Goal: Use online tool/utility: Utilize a website feature to perform a specific function

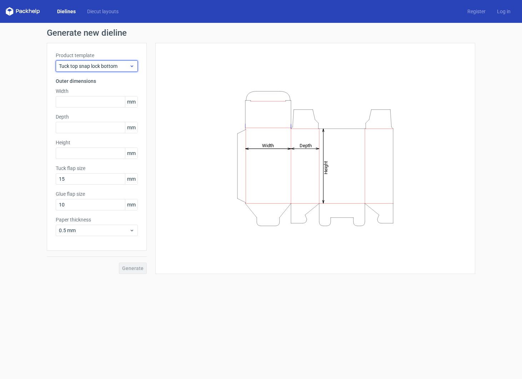
click at [96, 66] on span "Tuck top snap lock bottom" at bounding box center [94, 65] width 70 height 7
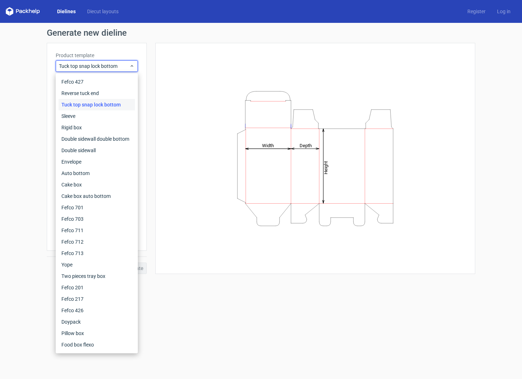
click at [186, 76] on div "Height Depth Width" at bounding box center [315, 158] width 302 height 213
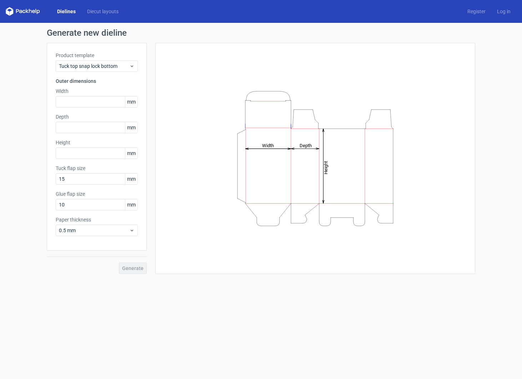
click at [70, 11] on link "Dielines" at bounding box center [66, 11] width 30 height 7
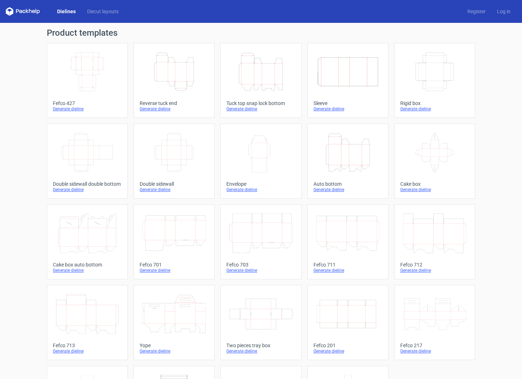
click at [249, 64] on icon "Height Depth Width" at bounding box center [260, 72] width 63 height 40
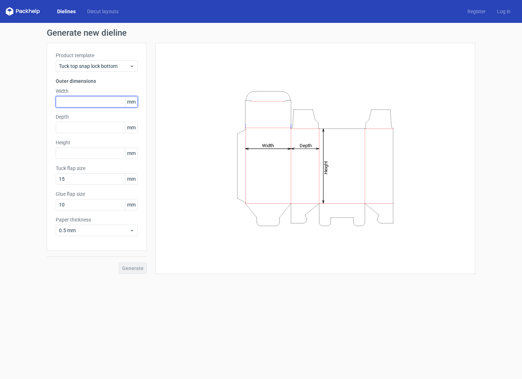
click at [75, 105] on input "text" at bounding box center [97, 101] width 82 height 11
type input "270"
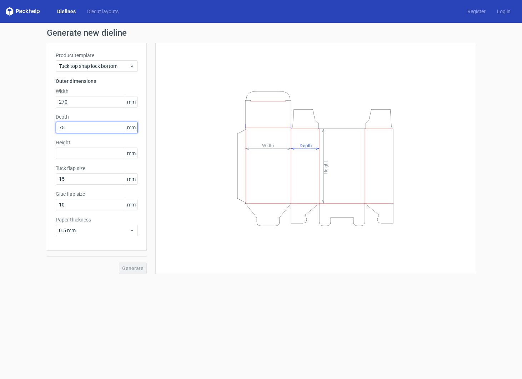
type input "75"
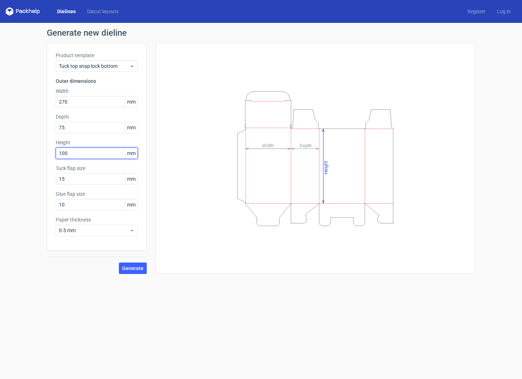
type input "100"
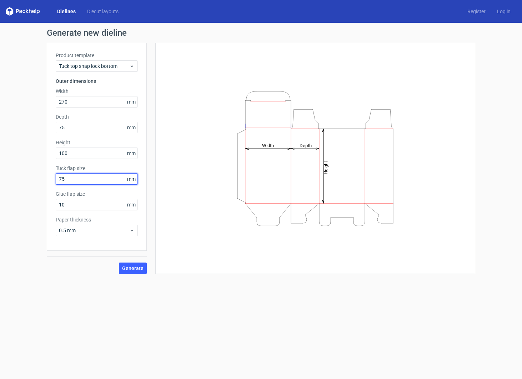
type input "75"
click at [136, 270] on span "Generate" at bounding box center [132, 268] width 21 height 5
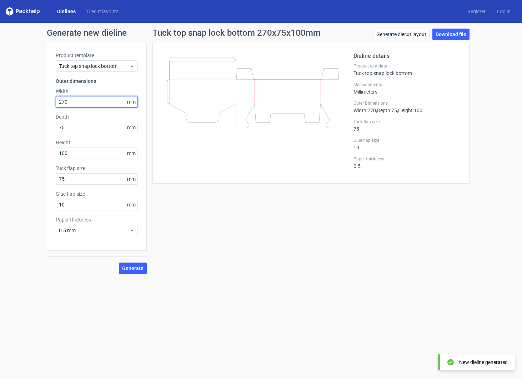
drag, startPoint x: 76, startPoint y: 102, endPoint x: -39, endPoint y: 87, distance: 116.3
click at [0, 87] on html "Dielines Diecut layouts Register Log in Generate new dieline Product template T…" at bounding box center [261, 189] width 522 height 379
click at [136, 269] on span "Generate" at bounding box center [132, 268] width 21 height 5
drag, startPoint x: 78, startPoint y: 102, endPoint x: -16, endPoint y: 90, distance: 94.3
click at [0, 90] on html "Dielines Diecut layouts Register Log in Generate new dieline Product template T…" at bounding box center [261, 189] width 522 height 379
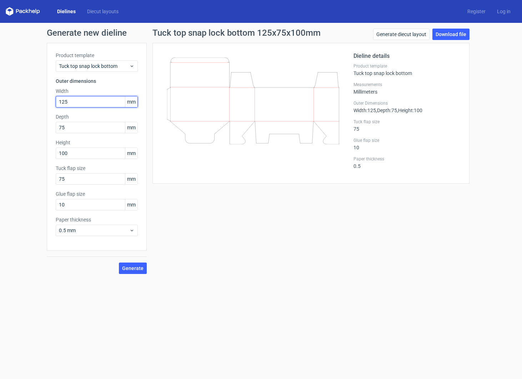
type input "125"
click at [137, 266] on span "Generate" at bounding box center [132, 268] width 21 height 5
click at [454, 32] on link "Download file" at bounding box center [450, 34] width 37 height 11
drag, startPoint x: 85, startPoint y: 203, endPoint x: -29, endPoint y: 189, distance: 114.8
click at [0, 189] on html "Dielines Diecut layouts Register Log in Generate new dieline Product template T…" at bounding box center [261, 189] width 522 height 379
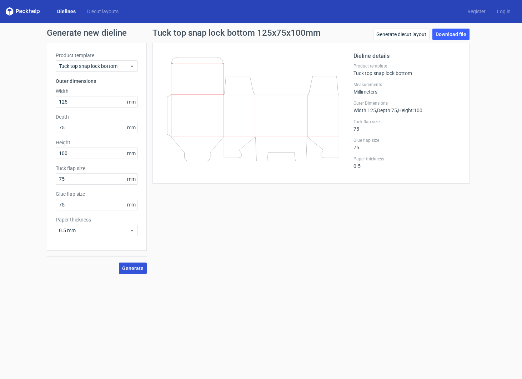
click at [133, 273] on button "Generate" at bounding box center [133, 267] width 28 height 11
drag, startPoint x: 75, startPoint y: 207, endPoint x: -66, endPoint y: 171, distance: 146.2
click at [0, 171] on html "Dielines Diecut layouts Register Log in Generate new dieline Product template T…" at bounding box center [261, 189] width 522 height 379
type input "15"
click at [140, 267] on span "Generate" at bounding box center [132, 268] width 21 height 5
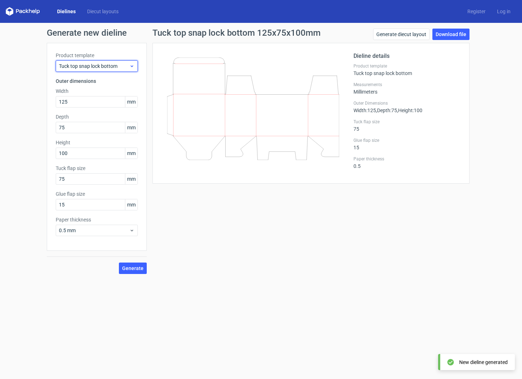
click at [114, 65] on span "Tuck top snap lock bottom" at bounding box center [94, 65] width 70 height 7
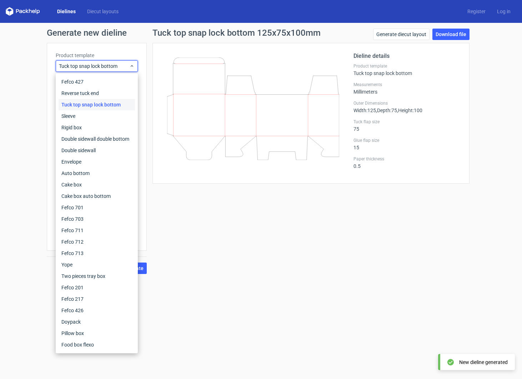
click at [70, 5] on div "Dielines Diecut layouts Register Log in" at bounding box center [261, 11] width 522 height 23
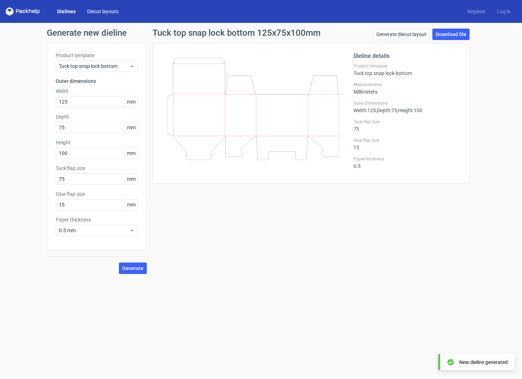
click at [101, 11] on link "Diecut layouts" at bounding box center [102, 11] width 43 height 7
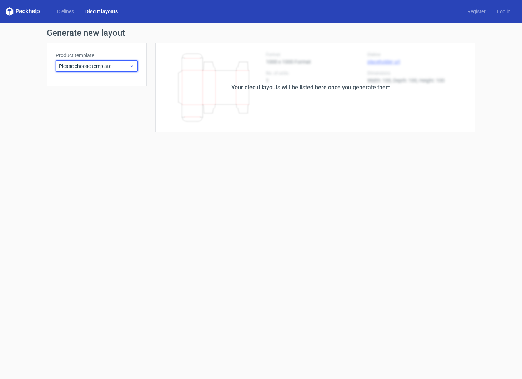
click at [109, 67] on span "Please choose template" at bounding box center [94, 65] width 70 height 7
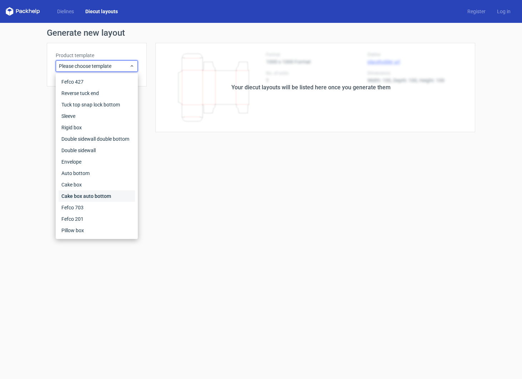
click at [102, 197] on div "Cake box auto bottom" at bounding box center [97, 195] width 76 height 11
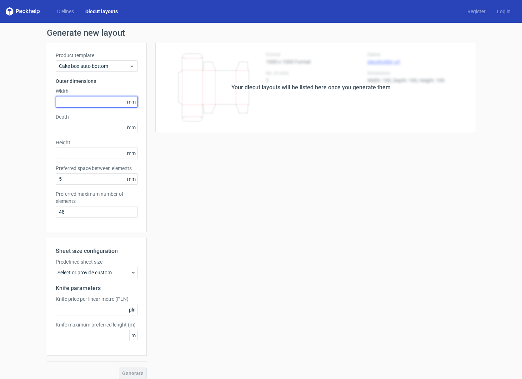
click at [79, 103] on input "text" at bounding box center [97, 101] width 82 height 11
type input "150"
type input "75"
click at [130, 374] on span "Generate" at bounding box center [132, 372] width 21 height 5
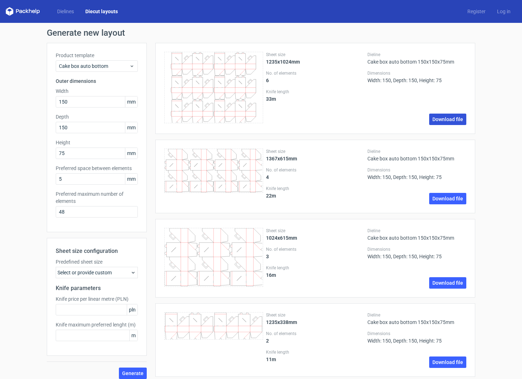
click at [449, 118] on link "Download file" at bounding box center [447, 118] width 37 height 11
click at [71, 11] on link "Dielines" at bounding box center [65, 11] width 28 height 7
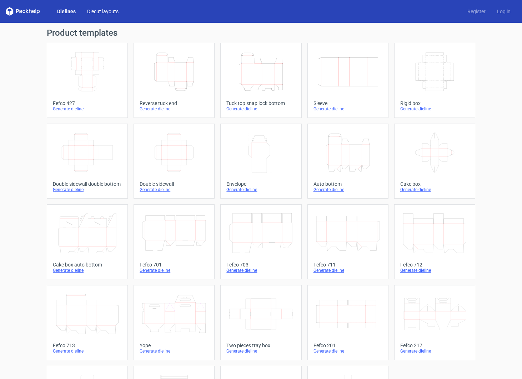
click at [109, 11] on link "Diecut layouts" at bounding box center [102, 11] width 43 height 7
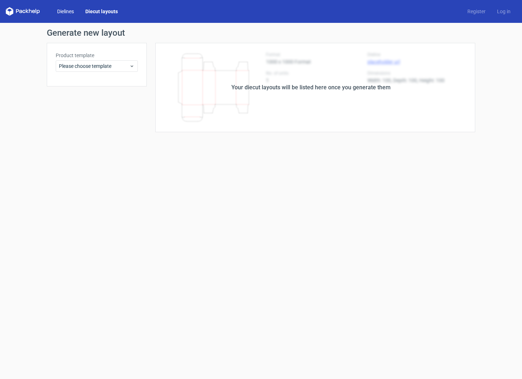
click at [69, 12] on link "Dielines" at bounding box center [65, 11] width 28 height 7
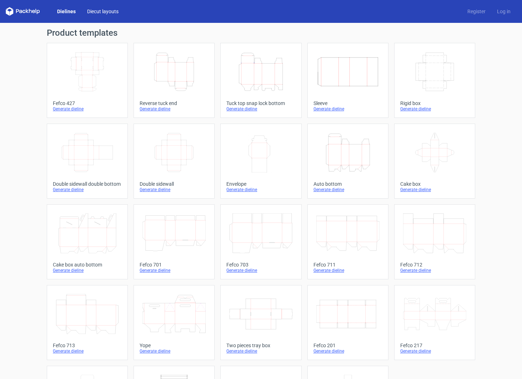
click at [107, 12] on link "Diecut layouts" at bounding box center [102, 11] width 43 height 7
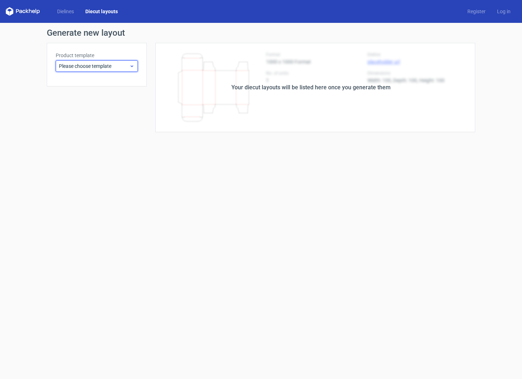
click at [80, 67] on span "Please choose template" at bounding box center [94, 65] width 70 height 7
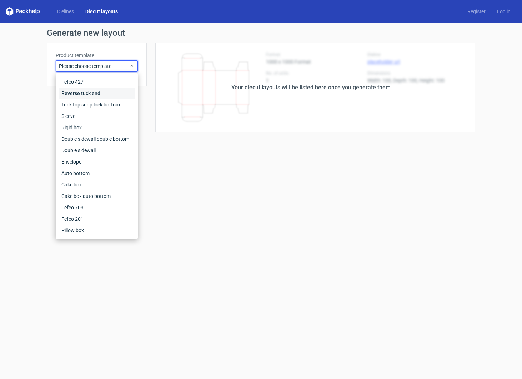
click at [87, 95] on div "Reverse tuck end" at bounding box center [97, 92] width 76 height 11
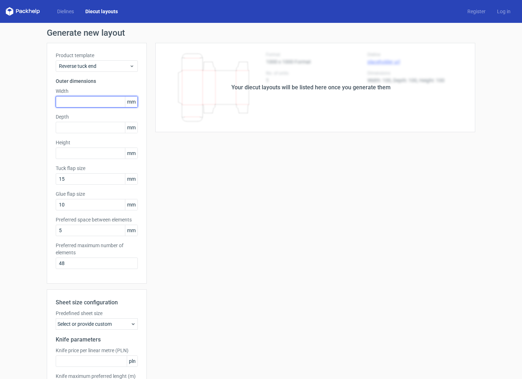
click at [72, 105] on input "text" at bounding box center [97, 101] width 82 height 11
type input "85"
type input "75"
type input "100"
drag, startPoint x: 77, startPoint y: 264, endPoint x: 4, endPoint y: 252, distance: 74.0
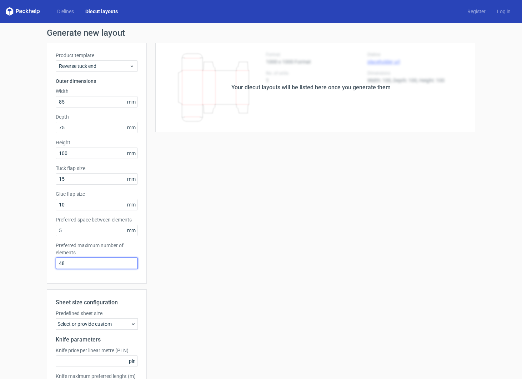
click at [4, 252] on div "Generate new layout Product template Reverse tuck end Outer dimensions Width 85…" at bounding box center [261, 229] width 522 height 413
type input "12"
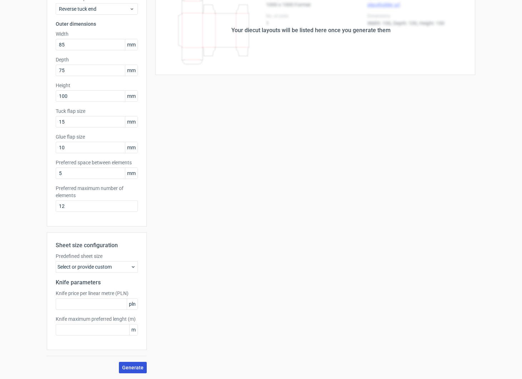
click at [131, 364] on button "Generate" at bounding box center [133, 367] width 28 height 11
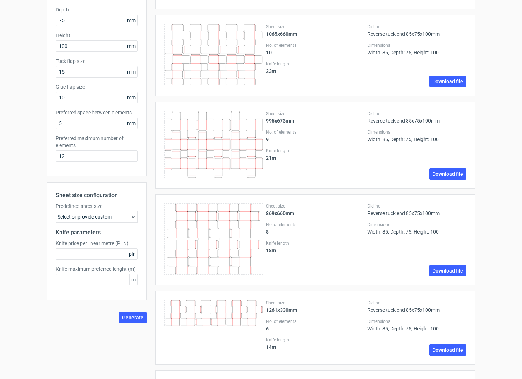
scroll to position [0, 0]
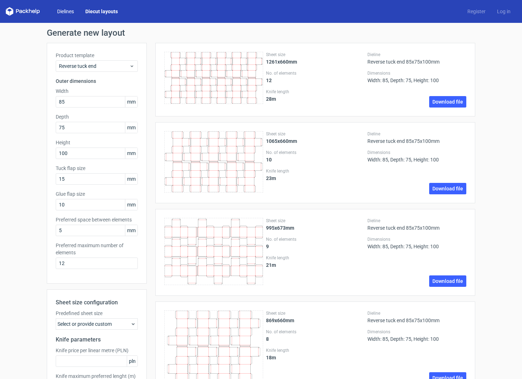
click at [67, 10] on link "Dielines" at bounding box center [65, 11] width 28 height 7
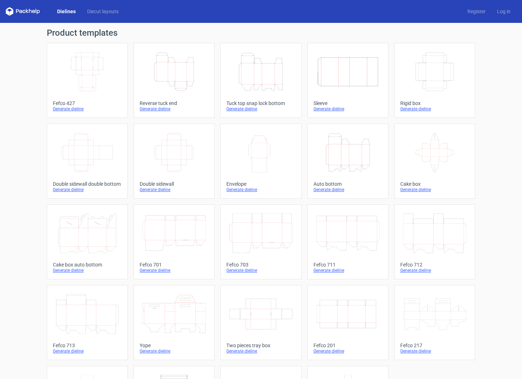
click at [166, 72] on icon "Height Depth Width" at bounding box center [173, 72] width 63 height 40
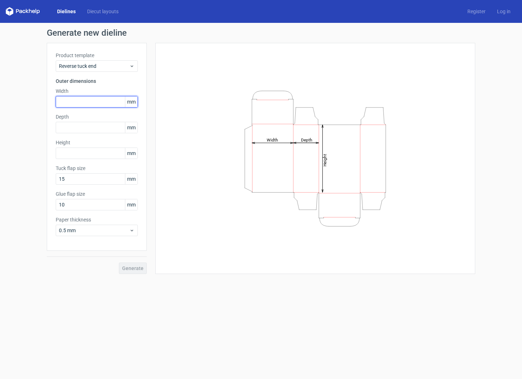
click at [92, 99] on input "text" at bounding box center [97, 101] width 82 height 11
type input "100"
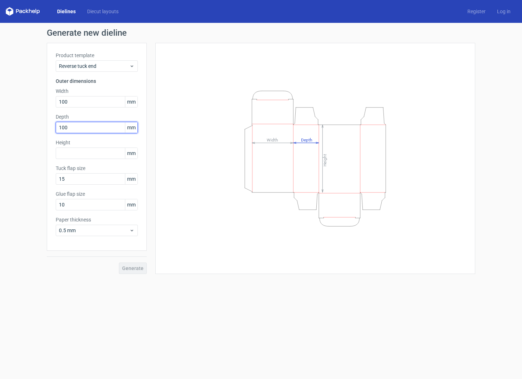
type input "100"
type input "125"
click at [140, 264] on button "Generate" at bounding box center [133, 267] width 28 height 11
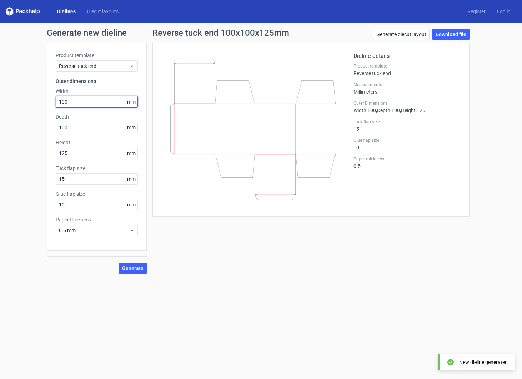
drag, startPoint x: 77, startPoint y: 104, endPoint x: 3, endPoint y: 87, distance: 76.2
click at [4, 87] on div "Generate new dieline Product template Reverse tuck end Outer dimensions Width 1…" at bounding box center [261, 151] width 522 height 257
type input "80"
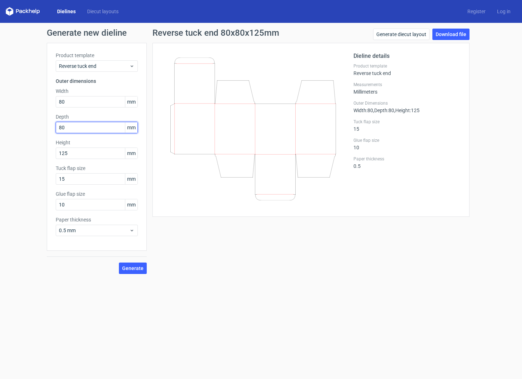
type input "80"
type input "160"
drag, startPoint x: 133, startPoint y: 269, endPoint x: 143, endPoint y: 271, distance: 10.2
click at [133, 269] on span "Generate" at bounding box center [132, 268] width 21 height 5
click at [106, 11] on link "Diecut layouts" at bounding box center [102, 11] width 43 height 7
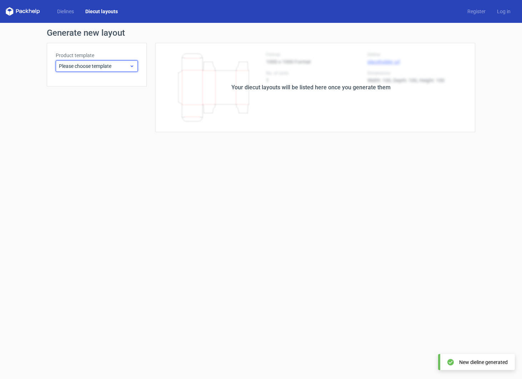
click at [80, 64] on span "Please choose template" at bounding box center [94, 65] width 70 height 7
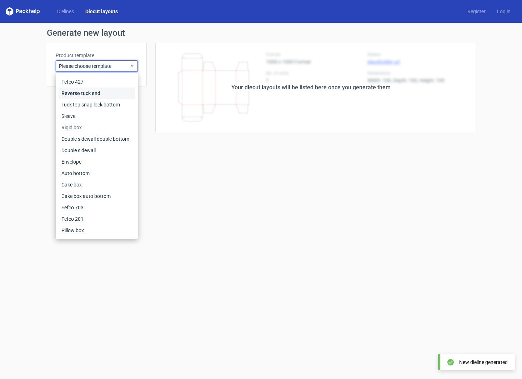
click at [79, 89] on div "Reverse tuck end" at bounding box center [97, 92] width 76 height 11
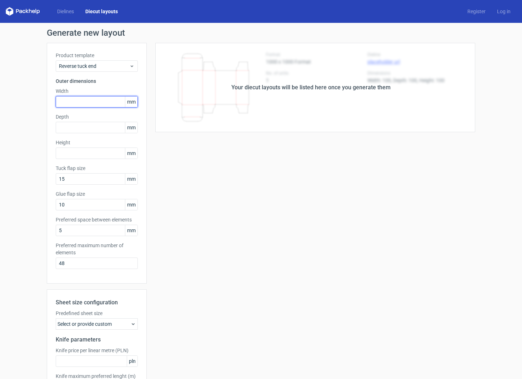
click at [65, 101] on input "text" at bounding box center [97, 101] width 82 height 11
type input "80"
type input "150"
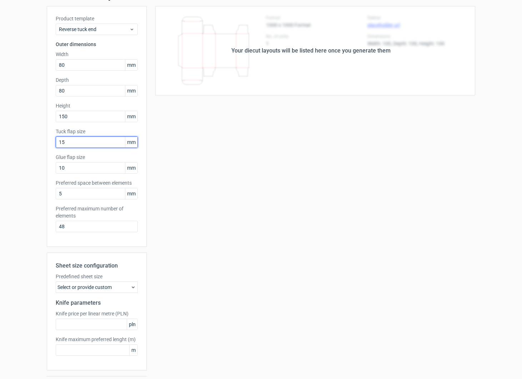
scroll to position [57, 0]
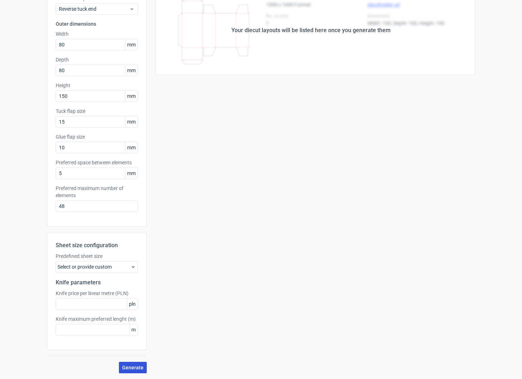
click at [132, 365] on span "Generate" at bounding box center [132, 367] width 21 height 5
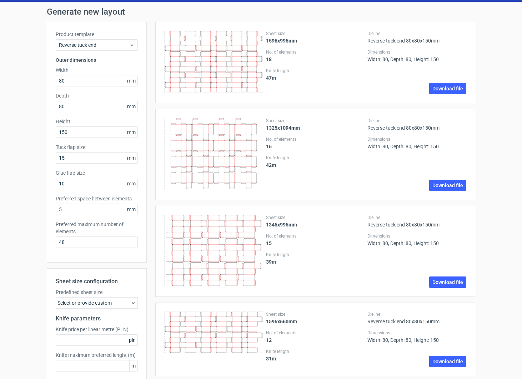
scroll to position [0, 0]
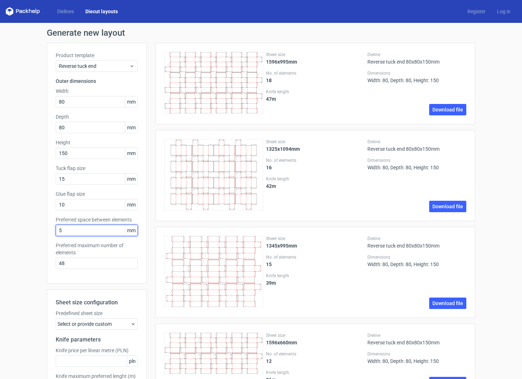
click at [79, 232] on input "5" at bounding box center [97, 229] width 82 height 11
drag, startPoint x: 79, startPoint y: 232, endPoint x: -5, endPoint y: 227, distance: 84.8
click at [0, 227] on html "Dielines Diecut layouts Register Log in Generate new layout Product template Re…" at bounding box center [261, 189] width 522 height 379
type input "10"
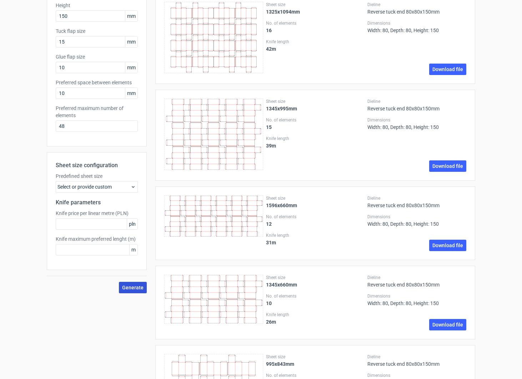
click at [130, 285] on span "Generate" at bounding box center [132, 287] width 21 height 5
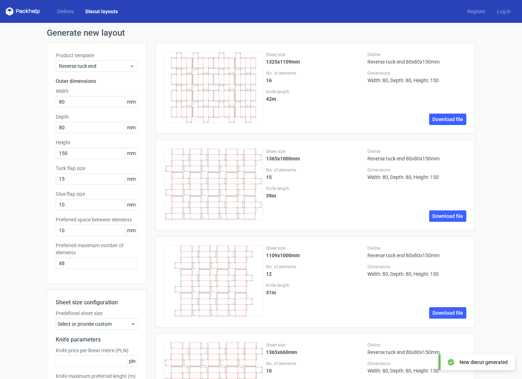
scroll to position [279, 0]
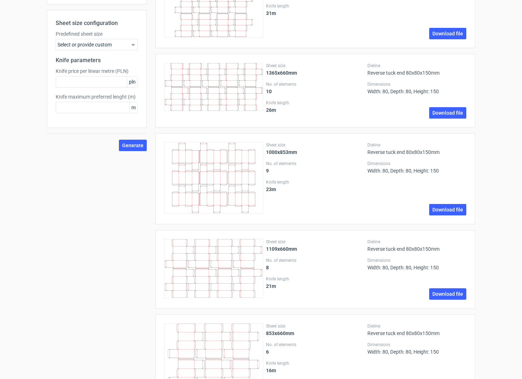
click at [277, 249] on strong "1109x660mm" at bounding box center [281, 249] width 31 height 6
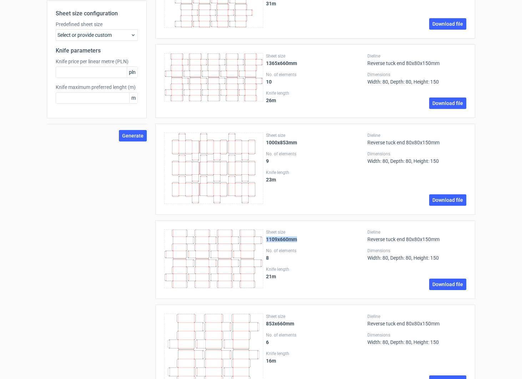
scroll to position [254, 0]
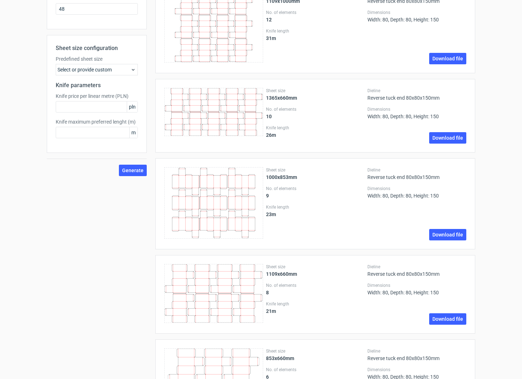
click at [108, 71] on div "Select or provide custom" at bounding box center [97, 69] width 82 height 11
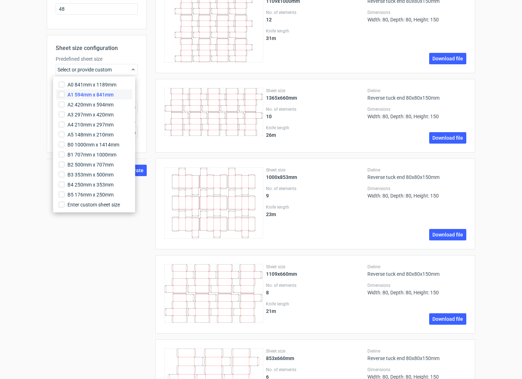
click at [101, 97] on span "A1 594mm x 841mm" at bounding box center [90, 94] width 46 height 7
click at [65, 97] on input "A1 594mm x 841mm" at bounding box center [62, 95] width 6 height 6
click at [141, 173] on button "Generate" at bounding box center [133, 170] width 28 height 11
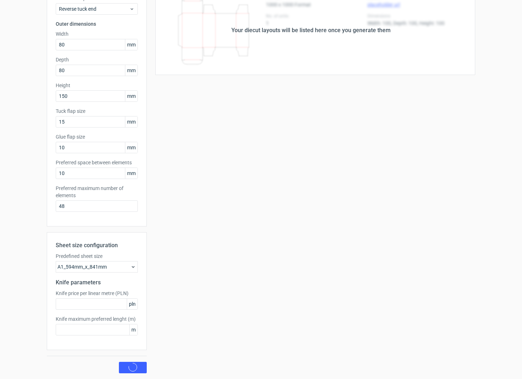
scroll to position [57, 0]
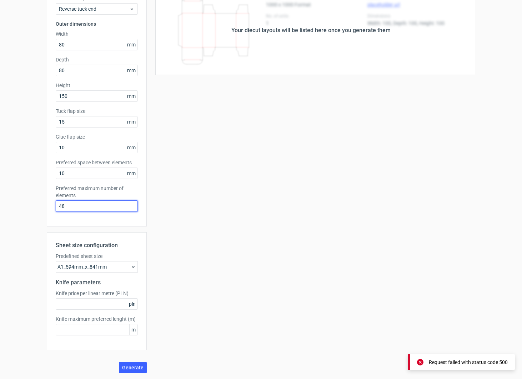
drag, startPoint x: 90, startPoint y: 208, endPoint x: -66, endPoint y: 174, distance: 159.6
click at [0, 174] on html "Dielines Diecut layouts Register Log in Generate new layout Product template Re…" at bounding box center [261, 189] width 522 height 379
type input "16"
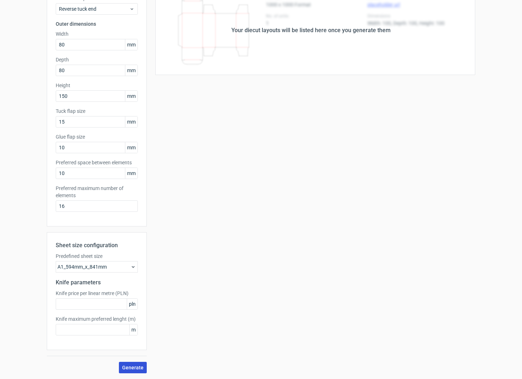
click at [143, 367] on button "Generate" at bounding box center [133, 367] width 28 height 11
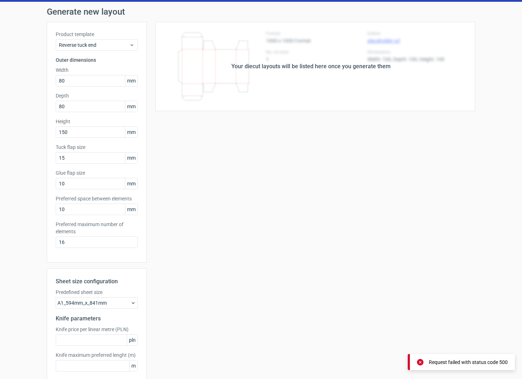
scroll to position [0, 0]
